Goal: Check status

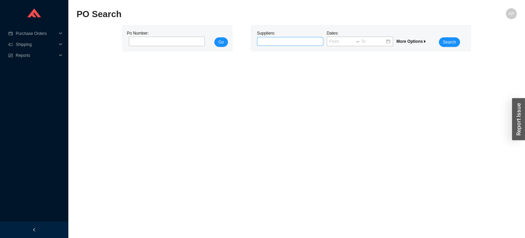
click at [265, 39] on div at bounding box center [288, 41] width 58 height 7
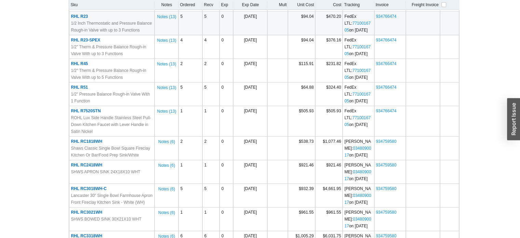
scroll to position [2121, 0]
